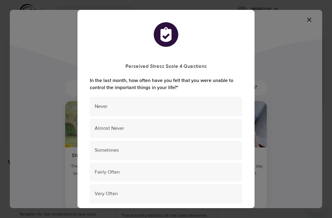
click at [178, 193] on span "Very Often" at bounding box center [166, 193] width 143 height 7
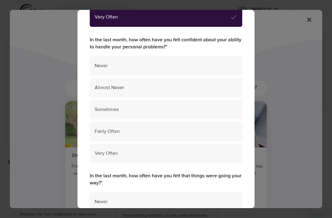
scroll to position [178, 0]
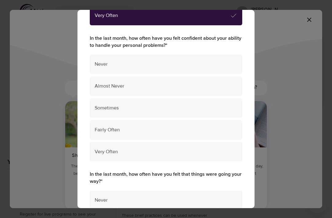
click at [198, 127] on span "Fairly Often" at bounding box center [166, 129] width 143 height 7
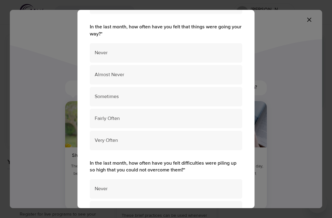
scroll to position [325, 0]
click at [188, 93] on span "Sometimes" at bounding box center [166, 96] width 143 height 7
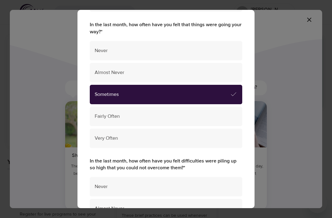
scroll to position [328, 0]
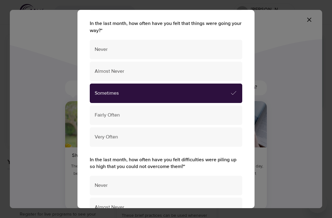
click at [209, 68] on span "Almost Never" at bounding box center [166, 71] width 143 height 7
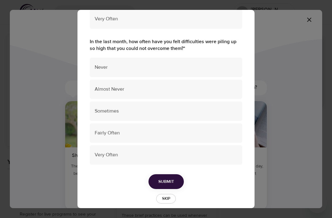
scroll to position [446, 0]
click at [158, 151] on span "Very Often" at bounding box center [166, 154] width 143 height 7
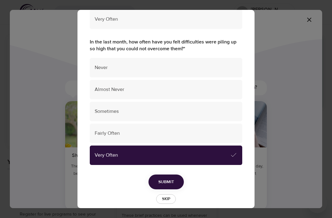
click at [166, 178] on span "Submit" at bounding box center [167, 182] width 16 height 8
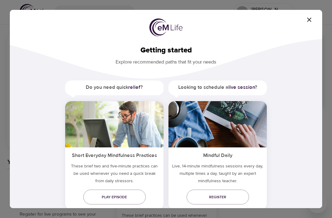
scroll to position [0, 0]
click at [127, 207] on div "Short Everyday Mindfulness Practices These brief two and five-minute practices …" at bounding box center [114, 155] width 99 height 108
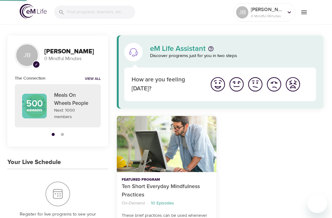
click at [131, 196] on p "Ten Short Everyday Mindfulness Practices" at bounding box center [167, 190] width 90 height 17
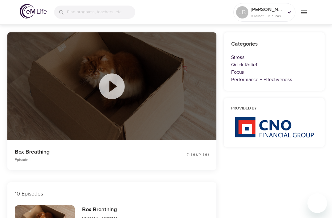
scroll to position [71, 0]
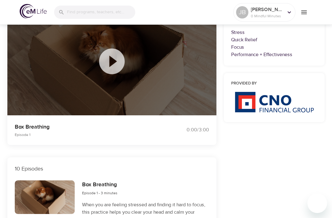
click at [106, 65] on icon at bounding box center [112, 61] width 26 height 26
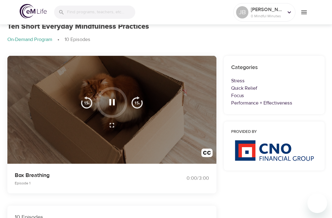
scroll to position [0, 0]
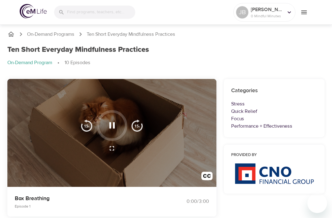
click at [180, 132] on div at bounding box center [111, 133] width 209 height 108
click at [111, 121] on icon "button" at bounding box center [112, 125] width 11 height 11
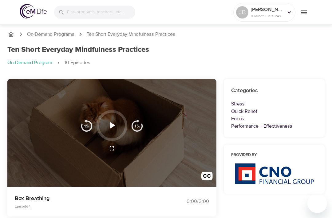
click at [113, 130] on icon "button" at bounding box center [112, 125] width 11 height 11
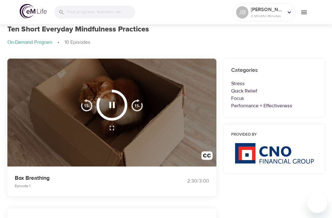
scroll to position [20, 0]
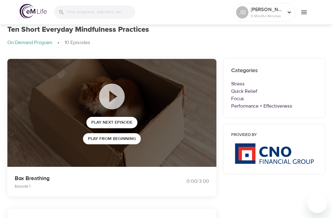
click at [109, 121] on span "Play Next Episode" at bounding box center [111, 123] width 41 height 8
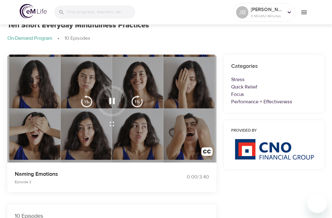
scroll to position [0, 0]
